Goal: Navigation & Orientation: Find specific page/section

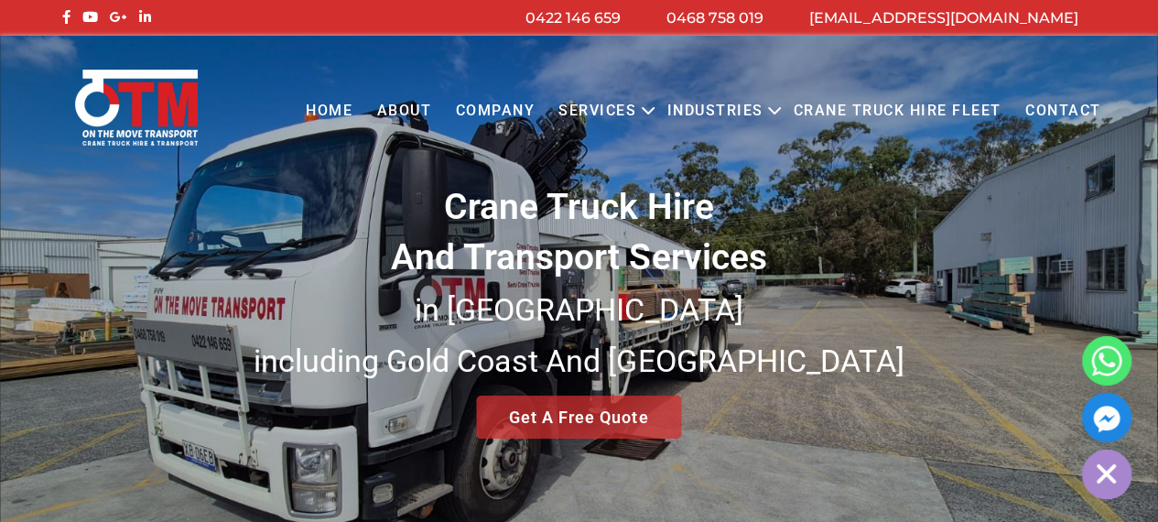
click at [626, 107] on link "Services" at bounding box center [597, 111] width 102 height 50
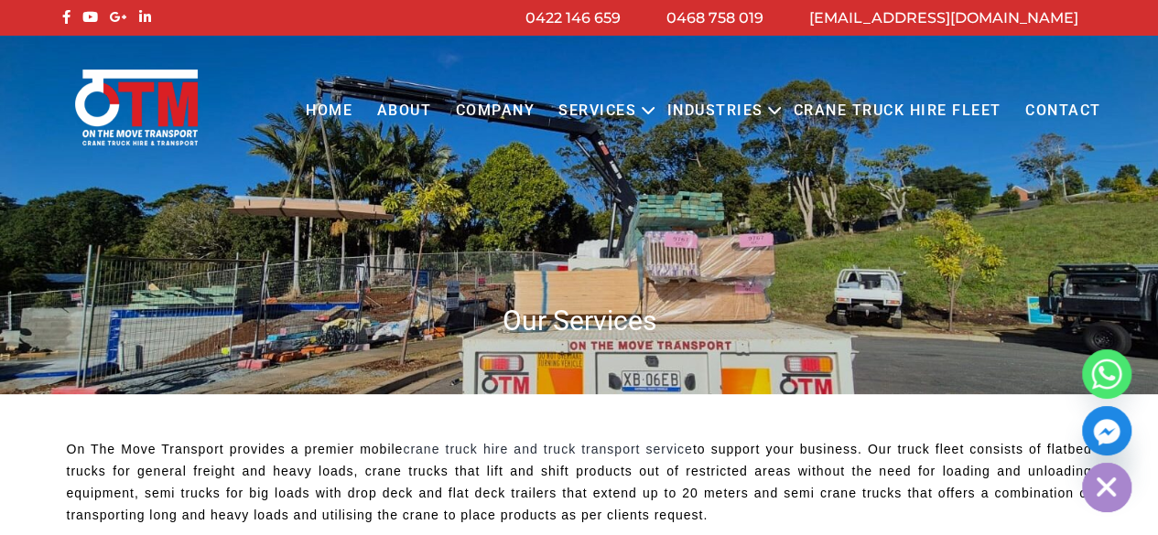
click at [910, 111] on link "Crane Truck Hire Fleet" at bounding box center [897, 111] width 232 height 50
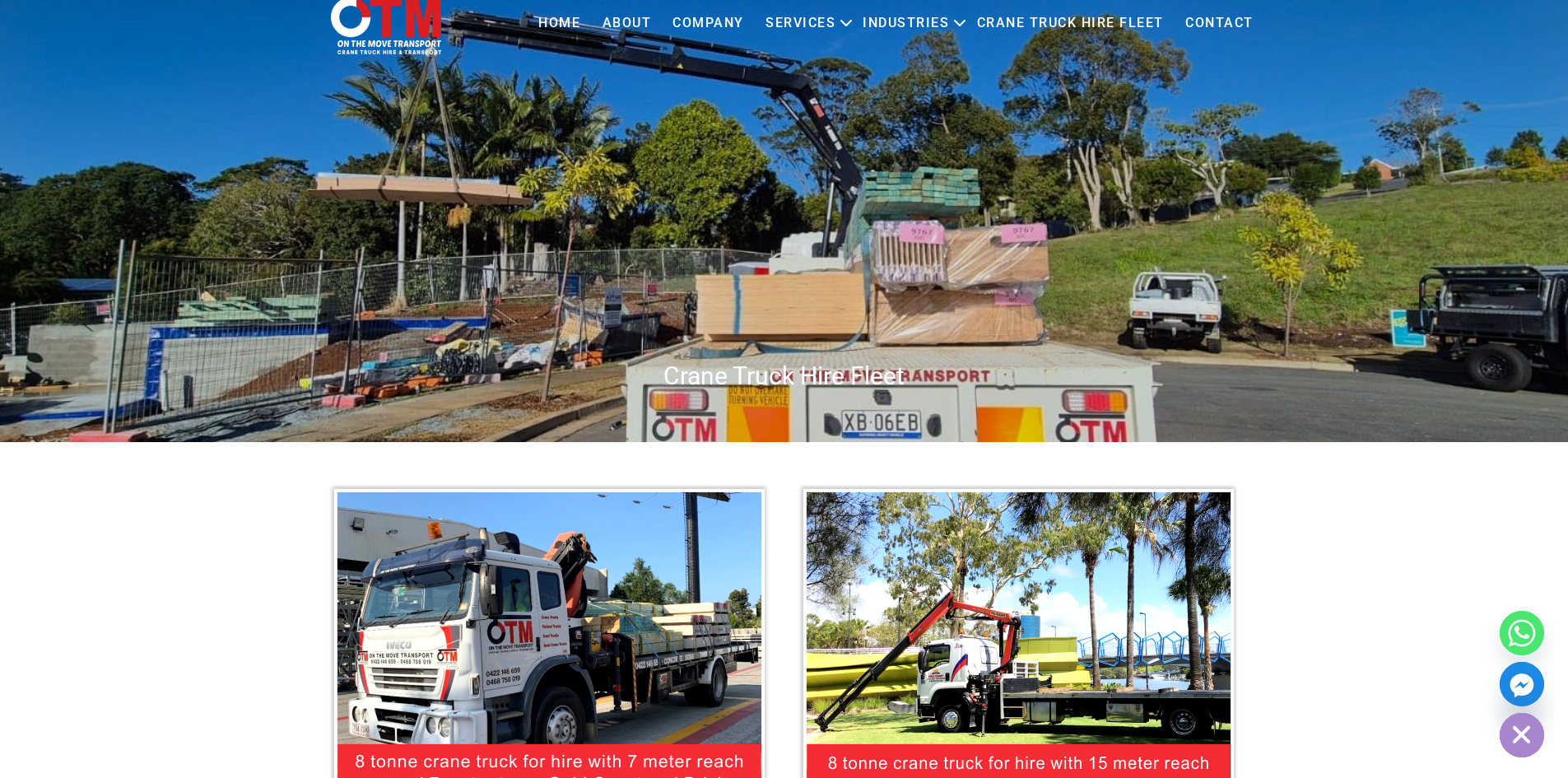
scroll to position [165, 0]
